Goal: Communication & Community: Participate in discussion

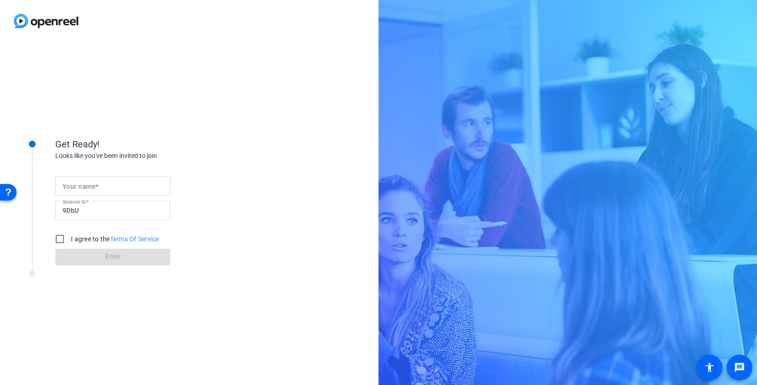
click at [99, 187] on input "Your name" at bounding box center [113, 186] width 100 height 11
type input "[PERSON_NAME]"
click at [57, 243] on input "I agree to the Terms Of Service" at bounding box center [60, 239] width 18 height 18
checkbox input "true"
click at [98, 255] on span at bounding box center [112, 257] width 115 height 22
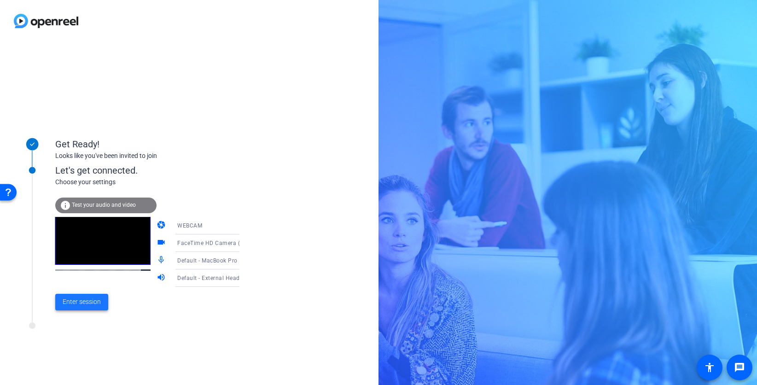
click at [94, 303] on span "Enter session" at bounding box center [82, 302] width 38 height 10
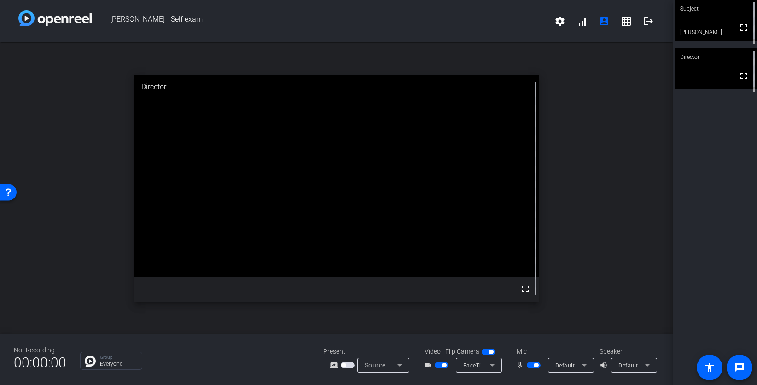
click at [532, 365] on span "button" at bounding box center [534, 365] width 14 height 6
click at [533, 365] on span "button" at bounding box center [534, 365] width 14 height 6
click at [534, 366] on span "button" at bounding box center [536, 365] width 5 height 5
click at [534, 366] on span "button" at bounding box center [534, 365] width 14 height 6
click at [534, 366] on button "button" at bounding box center [534, 365] width 14 height 6
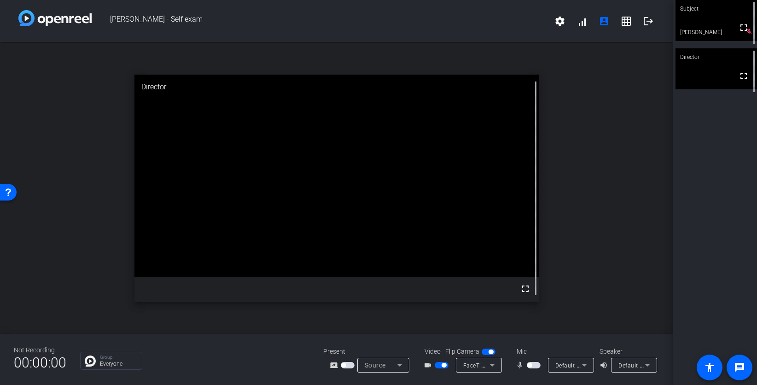
click at [534, 366] on span "button" at bounding box center [534, 365] width 14 height 6
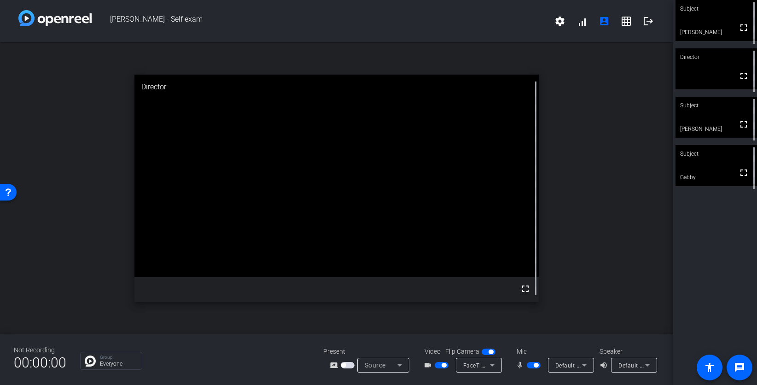
click at [722, 266] on div "Subject fullscreen [PERSON_NAME] Director fullscreen Subject fullscreen [PERSON…" at bounding box center [716, 192] width 84 height 385
click at [535, 365] on span "button" at bounding box center [536, 365] width 5 height 5
click at [732, 117] on video at bounding box center [717, 117] width 82 height 41
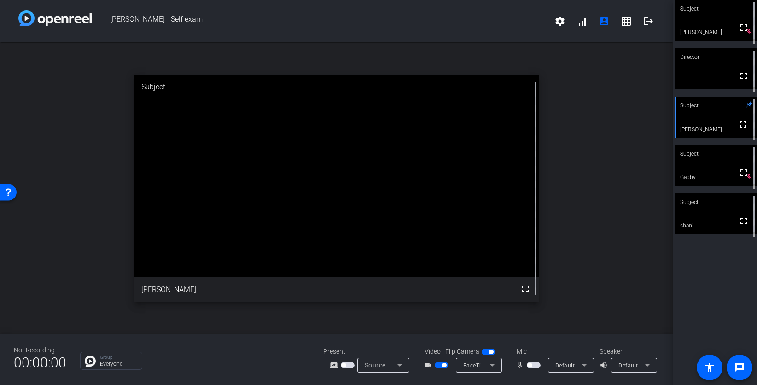
click at [536, 366] on span "button" at bounding box center [534, 365] width 14 height 6
click at [715, 296] on div "Subject fullscreen [PERSON_NAME] Director fullscreen Subject fullscreen [PERSON…" at bounding box center [716, 192] width 84 height 385
click at [712, 224] on video at bounding box center [717, 214] width 82 height 41
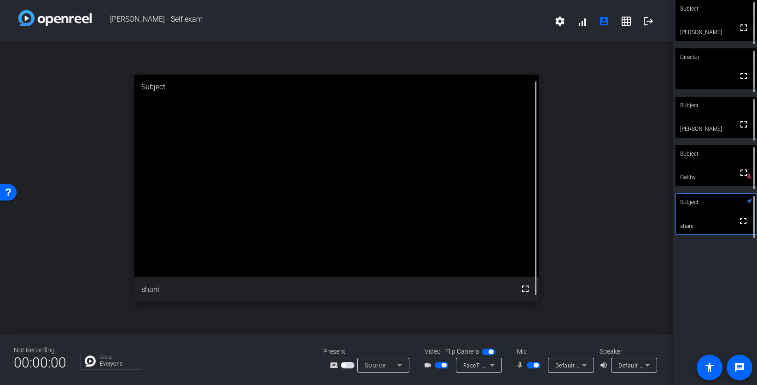
drag, startPoint x: 534, startPoint y: 368, endPoint x: 525, endPoint y: 383, distance: 17.8
click at [533, 368] on span "button" at bounding box center [534, 365] width 14 height 6
click at [535, 367] on span "button" at bounding box center [534, 365] width 14 height 6
click at [535, 365] on span "button" at bounding box center [536, 365] width 5 height 5
click at [534, 364] on span "button" at bounding box center [534, 365] width 14 height 6
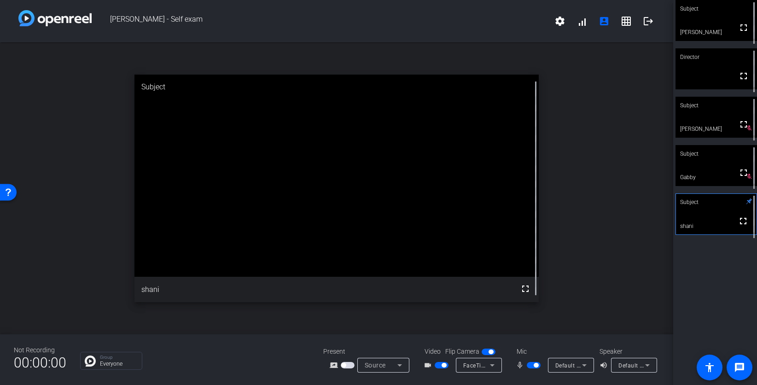
click at [534, 364] on span "button" at bounding box center [536, 365] width 5 height 5
drag, startPoint x: 537, startPoint y: 364, endPoint x: 527, endPoint y: 385, distance: 22.9
click at [537, 364] on span "button" at bounding box center [534, 365] width 14 height 6
click at [639, 307] on div "open_in_new Subject fullscreen shani" at bounding box center [337, 188] width 674 height 292
click at [535, 364] on span "button" at bounding box center [536, 365] width 5 height 5
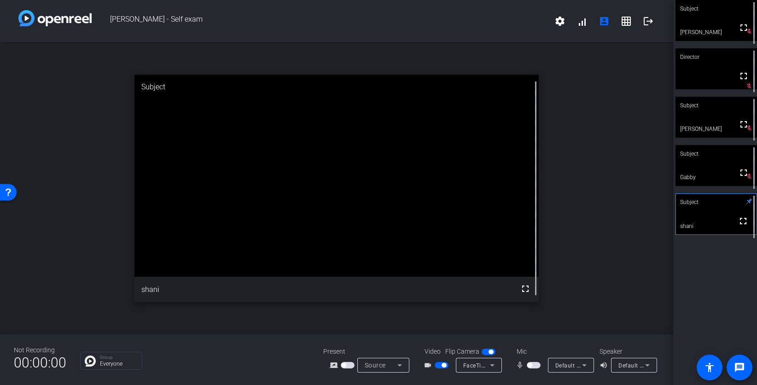
click at [532, 363] on span "button" at bounding box center [534, 365] width 14 height 6
click at [533, 365] on span "button" at bounding box center [534, 365] width 14 height 6
click at [534, 365] on span "button" at bounding box center [534, 365] width 14 height 6
click at [534, 367] on span "button" at bounding box center [536, 365] width 5 height 5
click at [534, 366] on span "button" at bounding box center [534, 365] width 14 height 6
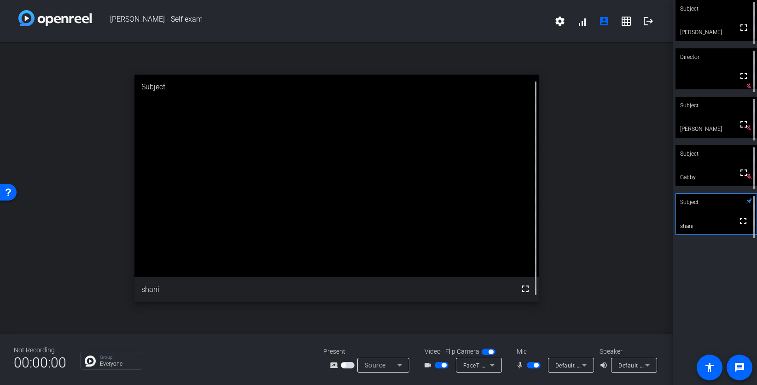
click at [534, 366] on span "button" at bounding box center [536, 365] width 5 height 5
drag, startPoint x: 535, startPoint y: 377, endPoint x: 533, endPoint y: 369, distance: 8.7
click at [536, 377] on div "Not Recording 00:00:00 Group Everyone Present screen_share_outline Source Video…" at bounding box center [337, 360] width 674 height 51
click at [534, 366] on span "button" at bounding box center [534, 365] width 14 height 6
click at [534, 366] on span "button" at bounding box center [536, 365] width 5 height 5
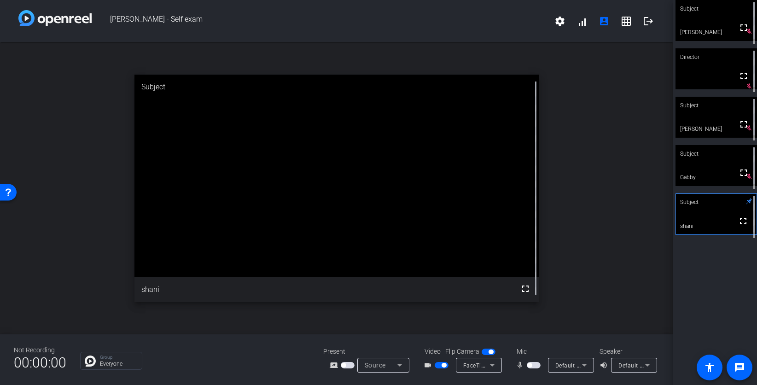
click at [534, 366] on span "button" at bounding box center [534, 365] width 14 height 6
click at [534, 366] on span "button" at bounding box center [536, 365] width 5 height 5
click at [527, 358] on div "mic_none Default - MacBook Pro Microphone (Built-in)" at bounding box center [554, 365] width 92 height 15
click at [530, 368] on mat-slide-toggle at bounding box center [535, 365] width 16 height 10
click at [531, 366] on span "button" at bounding box center [530, 365] width 5 height 5
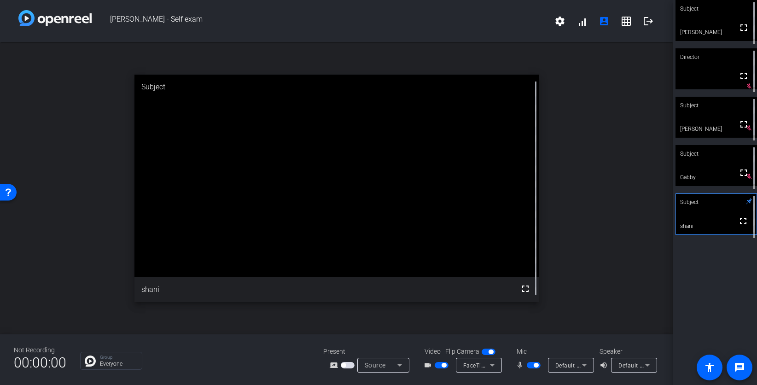
click at [532, 365] on span "button" at bounding box center [534, 365] width 14 height 6
click at [532, 365] on span "button" at bounding box center [530, 365] width 5 height 5
click at [535, 365] on span "button" at bounding box center [536, 365] width 5 height 5
click at [530, 364] on button "button" at bounding box center [534, 365] width 14 height 6
click at [533, 366] on span "button" at bounding box center [534, 365] width 14 height 6
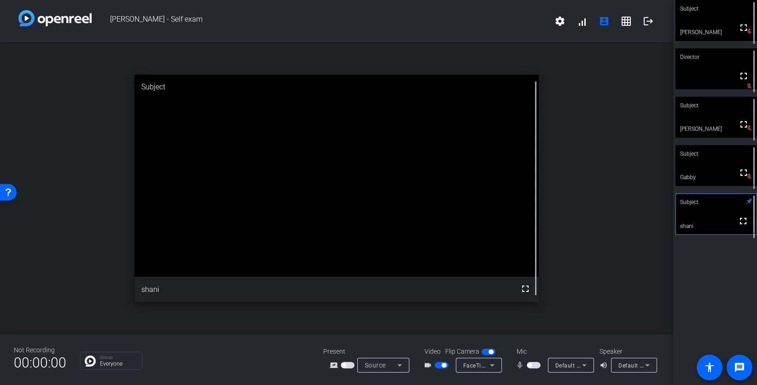
click at [538, 366] on span "button" at bounding box center [534, 365] width 14 height 6
click at [535, 365] on span "button" at bounding box center [536, 365] width 5 height 5
click at [533, 366] on span "button" at bounding box center [534, 365] width 14 height 6
click at [534, 365] on span "button" at bounding box center [536, 365] width 5 height 5
click at [535, 366] on span "button" at bounding box center [534, 365] width 14 height 6
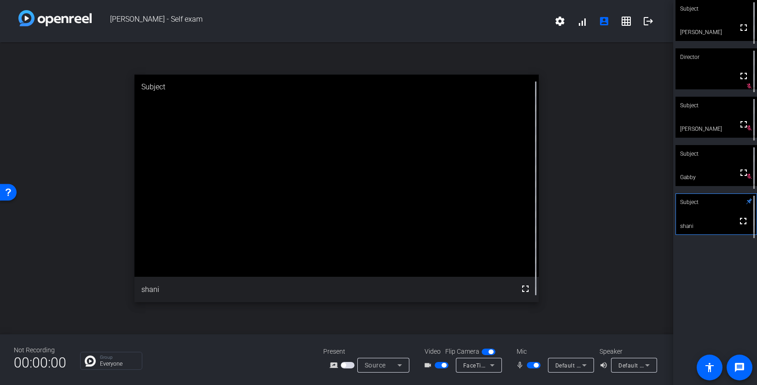
click at [534, 365] on span "button" at bounding box center [536, 365] width 5 height 5
click at [534, 365] on span "button" at bounding box center [534, 365] width 14 height 6
click at [532, 365] on span "button" at bounding box center [534, 365] width 14 height 6
click at [534, 364] on span "button" at bounding box center [534, 365] width 14 height 6
click at [533, 366] on span "button" at bounding box center [534, 365] width 14 height 6
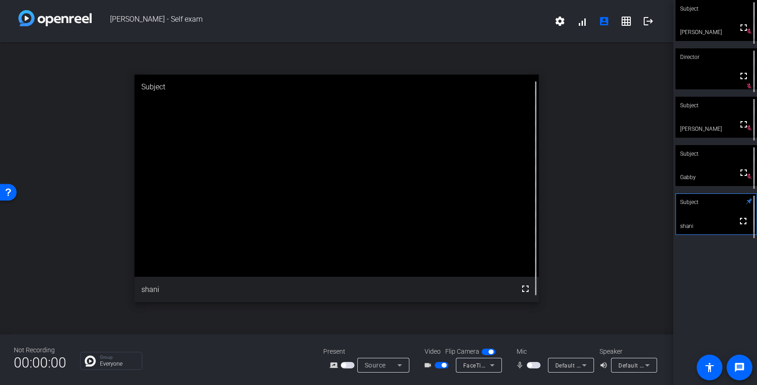
click at [532, 366] on button "button" at bounding box center [534, 365] width 14 height 6
click at [531, 366] on span "button" at bounding box center [534, 365] width 14 height 6
click at [535, 362] on span "button" at bounding box center [534, 365] width 14 height 6
click at [704, 317] on div "Subject fullscreen [PERSON_NAME] Director fullscreen mic_off_outline Subject fu…" at bounding box center [716, 192] width 84 height 385
click at [532, 378] on div "Not Recording 00:00:00 Group Everyone Present screen_share_outline Source Video…" at bounding box center [337, 360] width 674 height 51
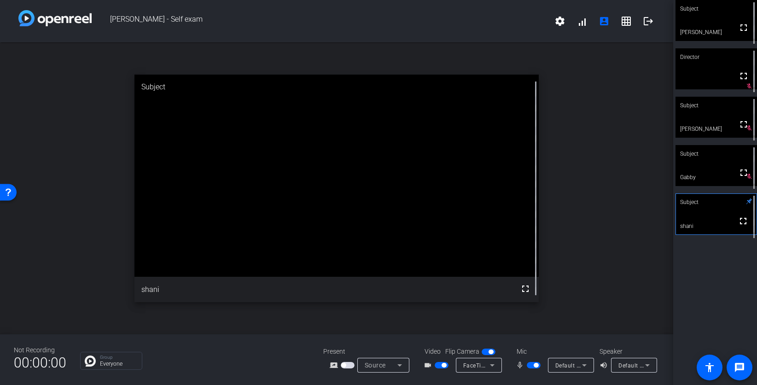
click at [533, 363] on span "button" at bounding box center [534, 365] width 14 height 6
click at [537, 364] on span "button" at bounding box center [534, 365] width 14 height 6
click at [535, 366] on span "button" at bounding box center [536, 365] width 5 height 5
click at [534, 366] on span "button" at bounding box center [534, 365] width 14 height 6
click at [537, 366] on span "button" at bounding box center [536, 365] width 5 height 5
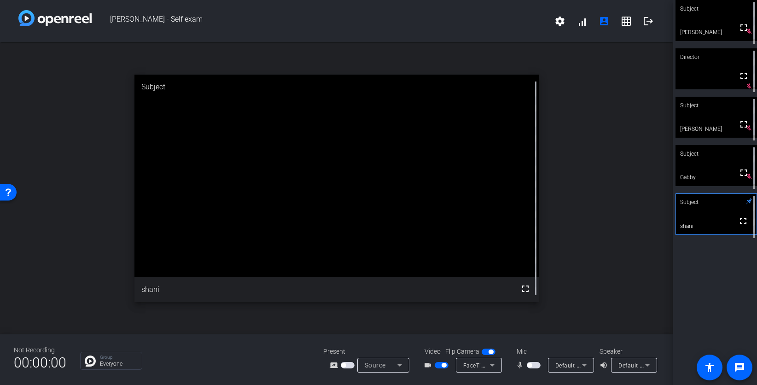
click at [534, 365] on span "button" at bounding box center [534, 365] width 14 height 6
click at [535, 367] on span "button" at bounding box center [536, 365] width 5 height 5
click at [536, 364] on span "button" at bounding box center [534, 365] width 14 height 6
click at [534, 365] on span "button" at bounding box center [536, 365] width 5 height 5
click at [534, 366] on span "button" at bounding box center [534, 365] width 14 height 6
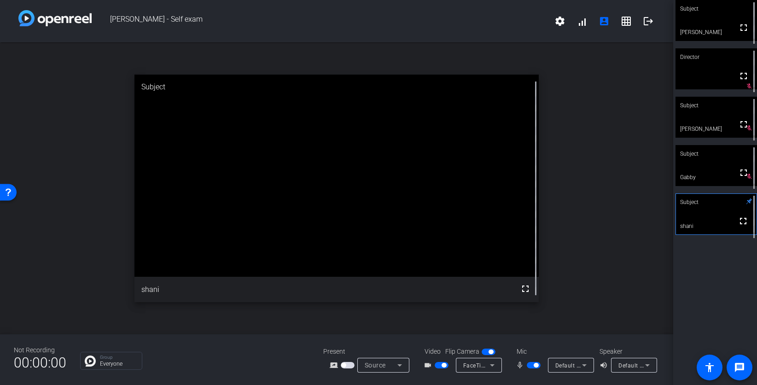
drag, startPoint x: 534, startPoint y: 366, endPoint x: 527, endPoint y: 372, distance: 8.5
click at [533, 366] on span "button" at bounding box center [534, 365] width 14 height 6
click at [534, 367] on span "button" at bounding box center [534, 365] width 14 height 6
click at [528, 365] on span "button" at bounding box center [534, 365] width 14 height 6
click at [540, 368] on button "button" at bounding box center [534, 365] width 14 height 6
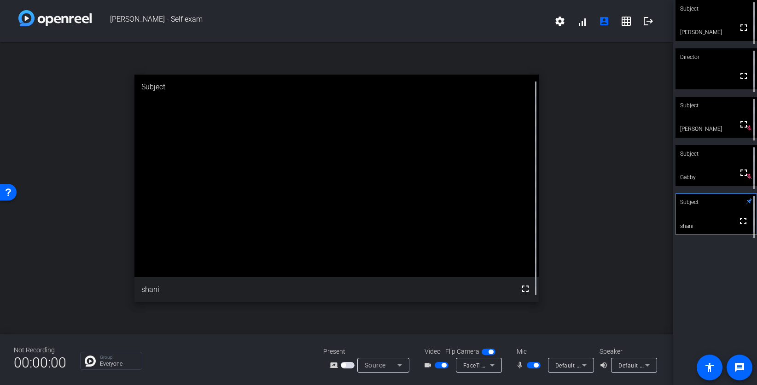
click at [533, 365] on span "button" at bounding box center [534, 365] width 14 height 6
click at [534, 366] on span "button" at bounding box center [534, 365] width 14 height 6
click at [534, 366] on span "button" at bounding box center [536, 365] width 5 height 5
click at [536, 366] on span "button" at bounding box center [534, 365] width 14 height 6
click at [533, 365] on span "button" at bounding box center [534, 365] width 14 height 6
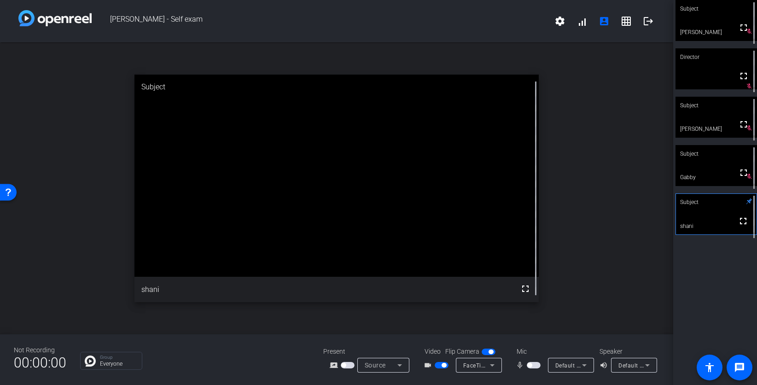
click at [534, 366] on span "button" at bounding box center [534, 365] width 14 height 6
click at [534, 367] on span "button" at bounding box center [536, 365] width 5 height 5
click at [535, 368] on span "button" at bounding box center [534, 365] width 14 height 6
